Goal: Find specific page/section: Find specific page/section

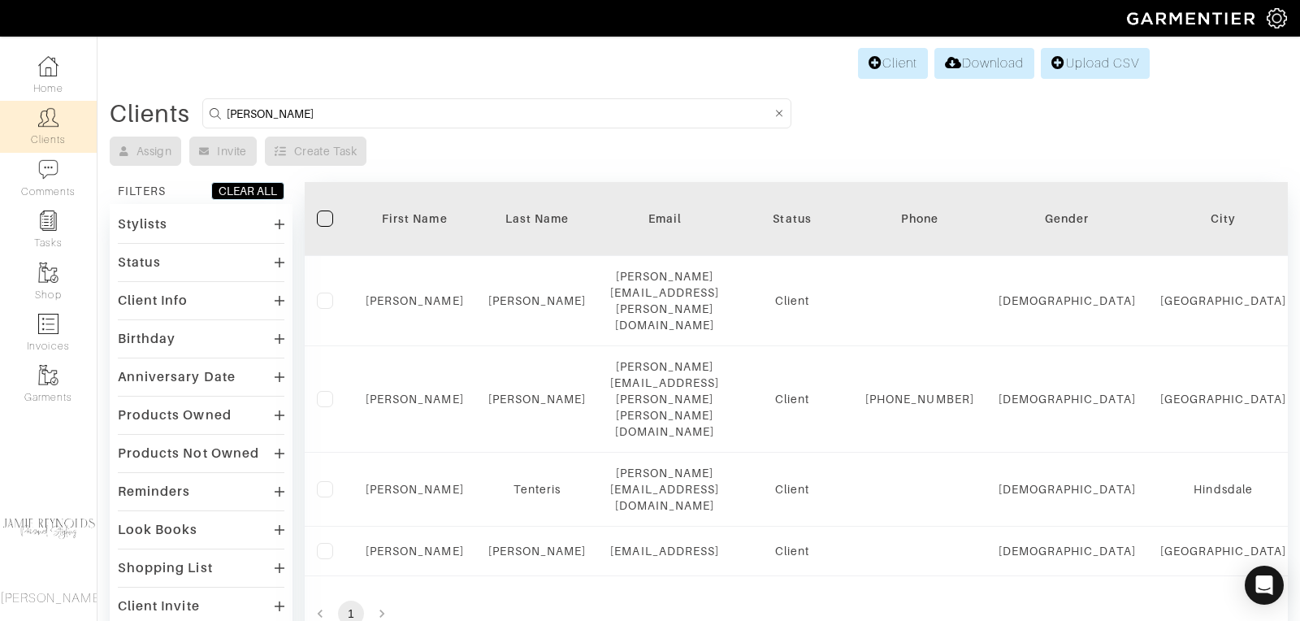
click at [234, 104] on input "[PERSON_NAME]" at bounding box center [499, 113] width 544 height 20
click at [234, 103] on input "[PERSON_NAME]" at bounding box center [499, 113] width 544 height 20
type input "[PERSON_NAME]"
click at [315, 110] on input "[PERSON_NAME]" at bounding box center [499, 113] width 544 height 20
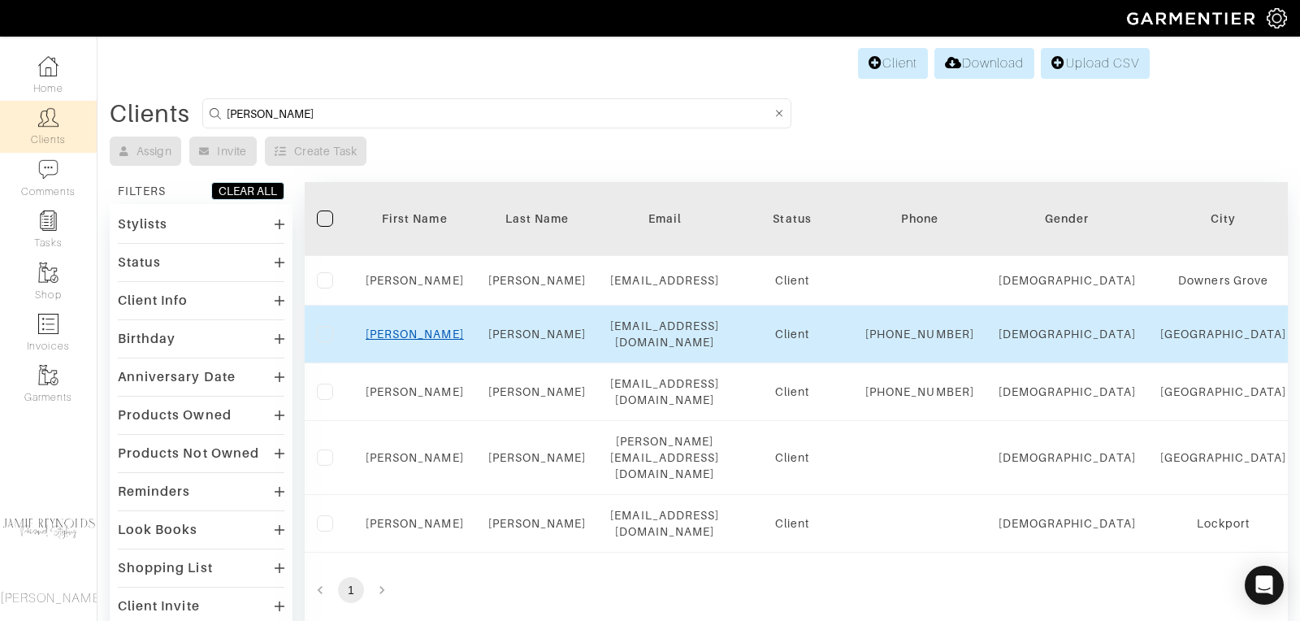
click at [409, 340] on link "[PERSON_NAME]" at bounding box center [415, 333] width 98 height 13
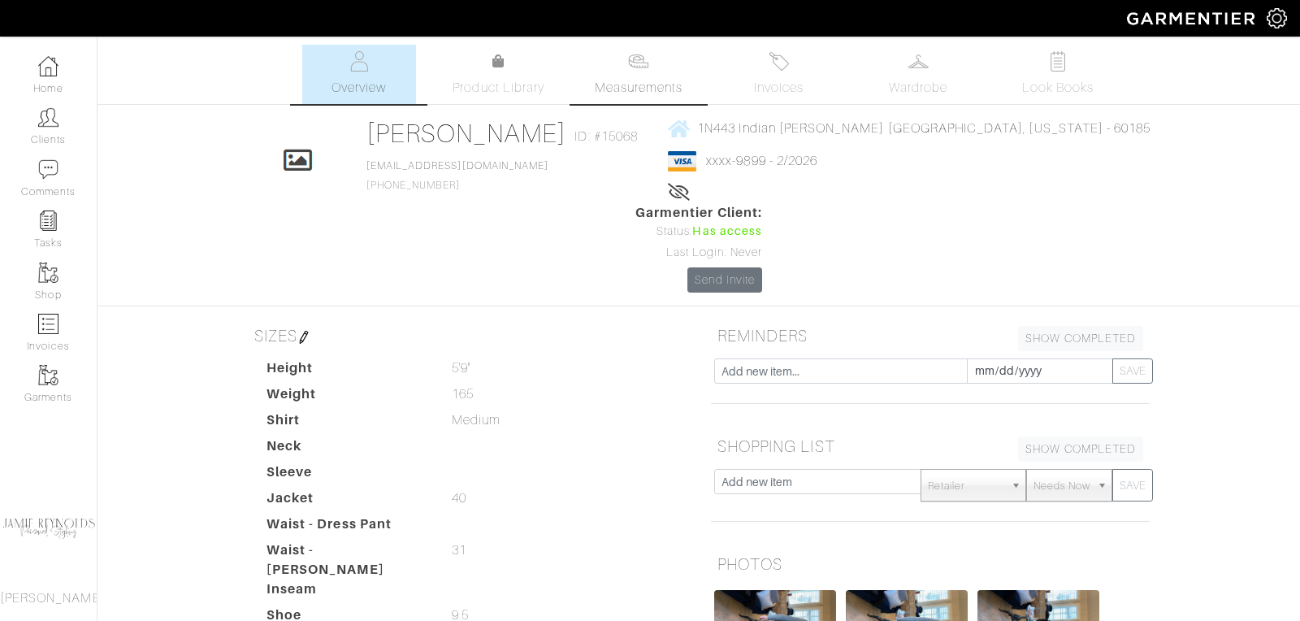
click at [666, 76] on link "Measurements" at bounding box center [639, 74] width 115 height 59
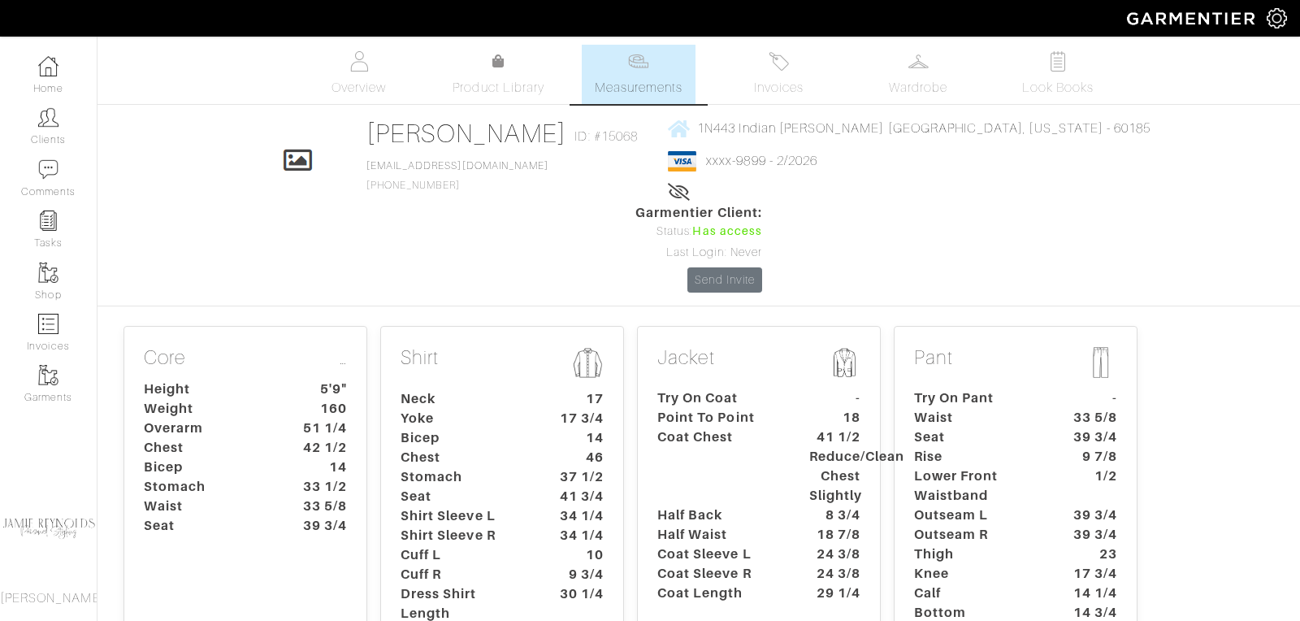
click at [679, 427] on dt "Coat Chest" at bounding box center [721, 466] width 152 height 78
